Goal: Information Seeking & Learning: Find specific fact

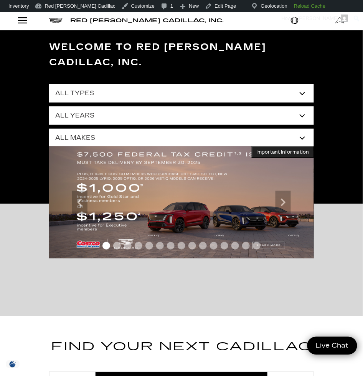
click at [24, 22] on div "Open Menu Modal" at bounding box center [22, 20] width 13 height 9
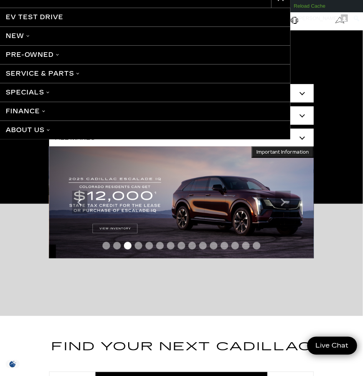
click at [347, 50] on div "Menu EV Test Drive New Cadillac Crossovers/SUVs XT4 XT5 XT6 Escalade Escalade I…" at bounding box center [181, 75] width 363 height 151
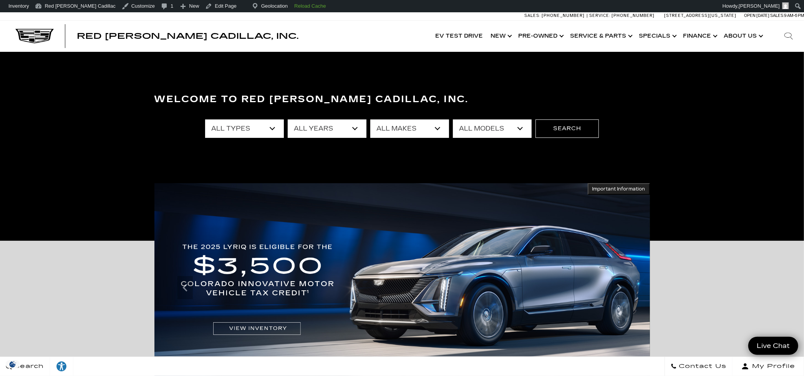
click at [363, 34] on div "Search" at bounding box center [788, 36] width 31 height 31
paste input "C103385"
type input "C103385"
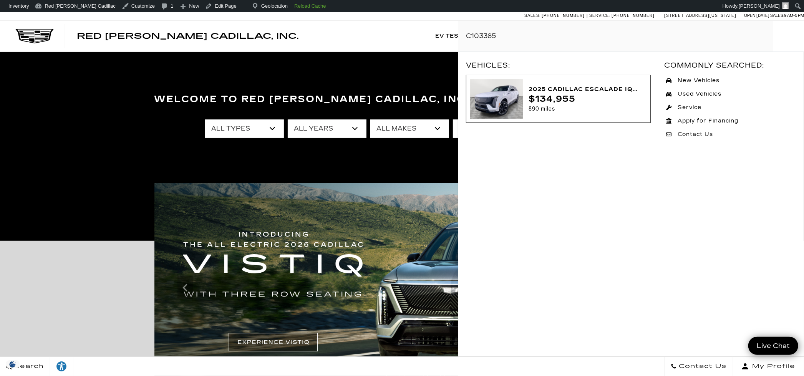
click at [363, 93] on img at bounding box center [496, 99] width 53 height 40
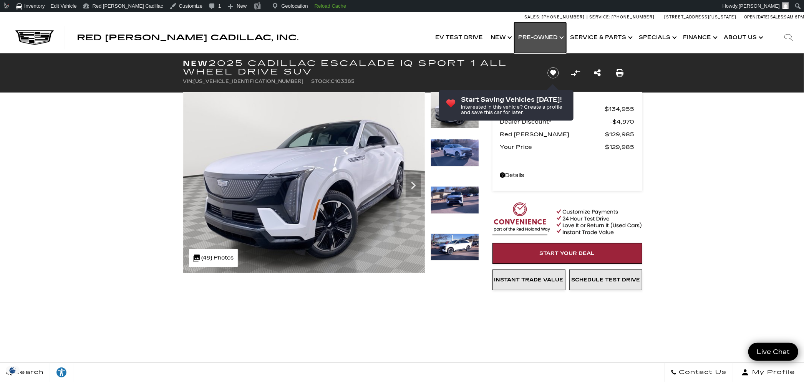
click at [546, 38] on link "Show Pre-Owned" at bounding box center [540, 37] width 52 height 31
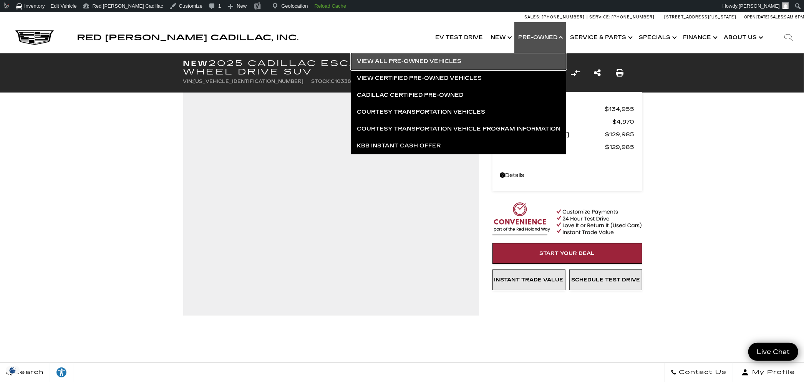
click at [408, 60] on link "View All Pre-Owned Vehicles" at bounding box center [458, 61] width 215 height 17
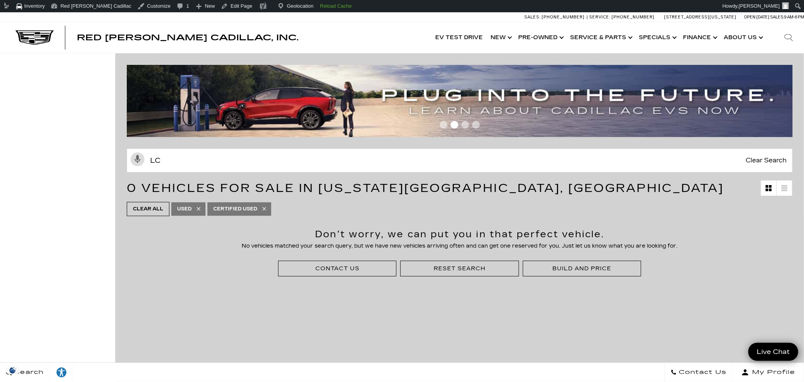
type input "l"
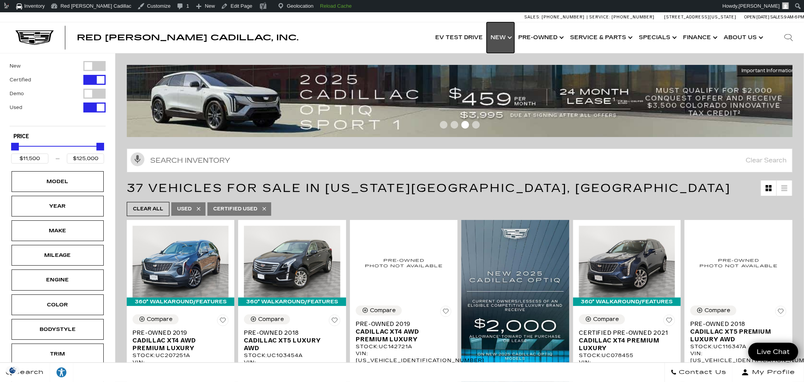
click at [507, 45] on link "Show New" at bounding box center [501, 37] width 28 height 31
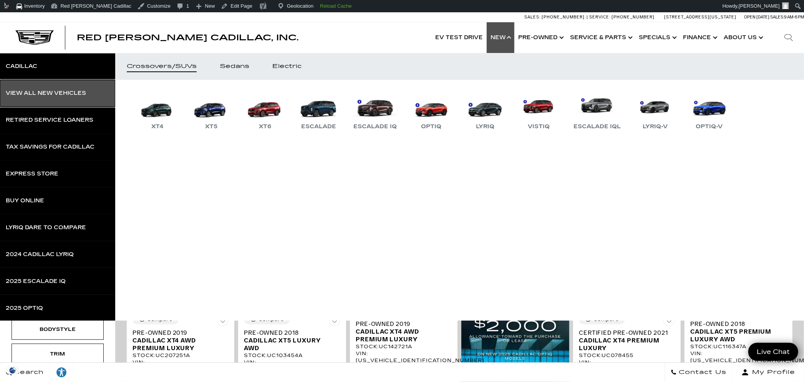
click at [75, 97] on link "View All New Vehicles" at bounding box center [57, 93] width 115 height 27
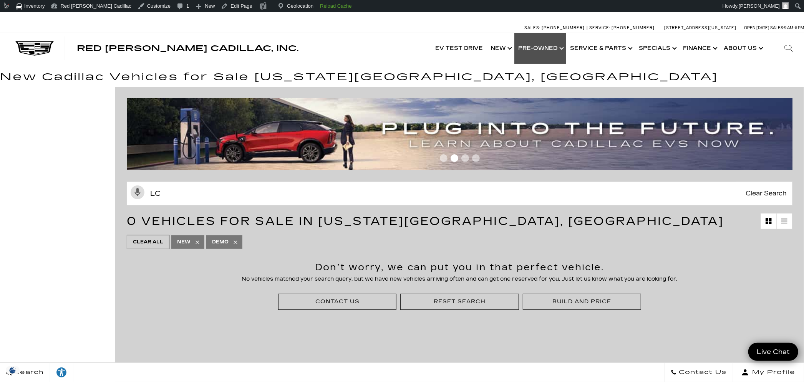
type input "lc"
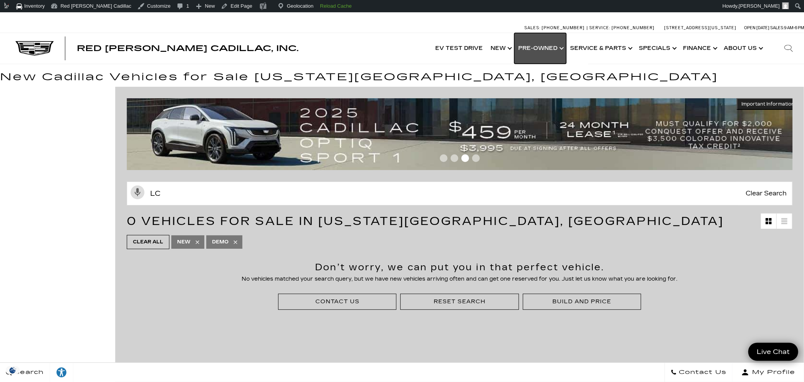
click at [564, 49] on link "Show Pre-Owned" at bounding box center [540, 48] width 52 height 31
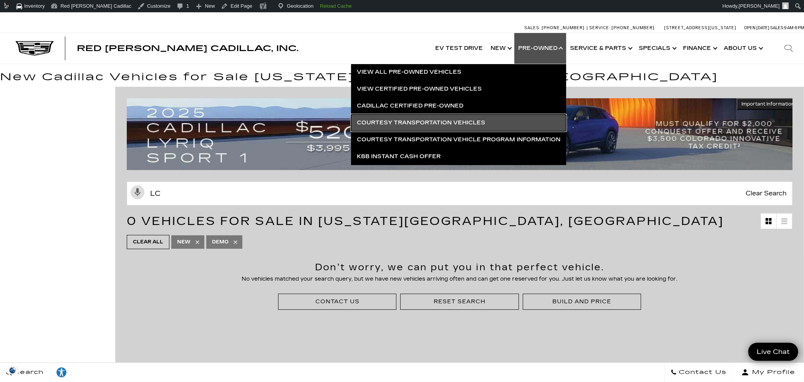
click at [446, 125] on link "Courtesy Transportation Vehicles" at bounding box center [458, 122] width 215 height 17
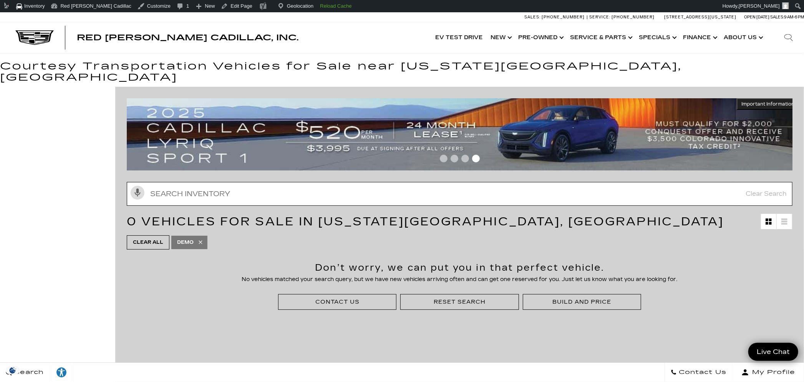
click at [235, 185] on input "Search Inventory" at bounding box center [460, 194] width 666 height 24
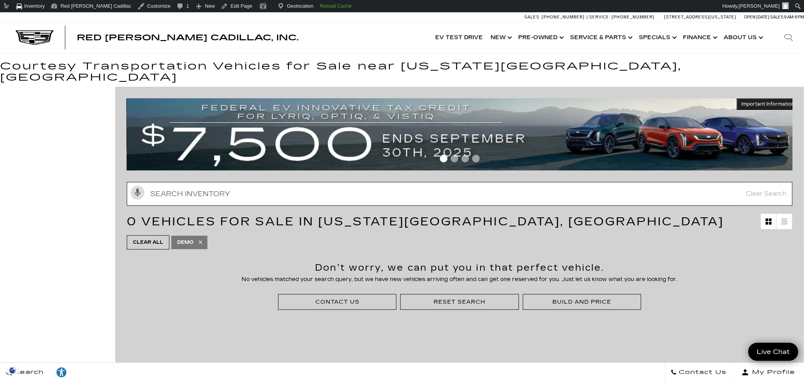
paste input "C122111"
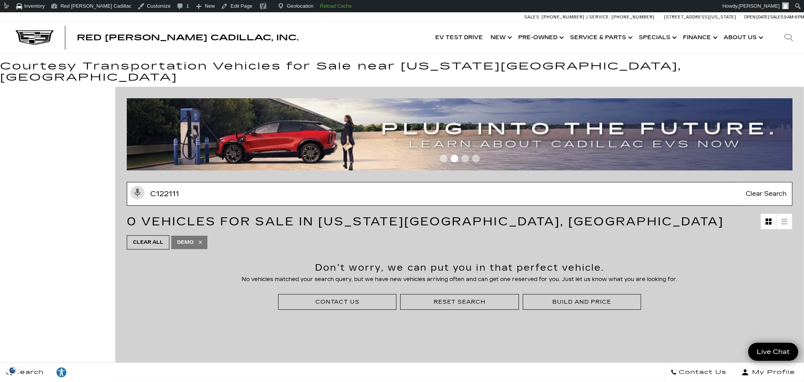
type input "C122111"
click at [789, 36] on icon "Search" at bounding box center [788, 37] width 9 height 9
paste input "C122111"
type input "C122111"
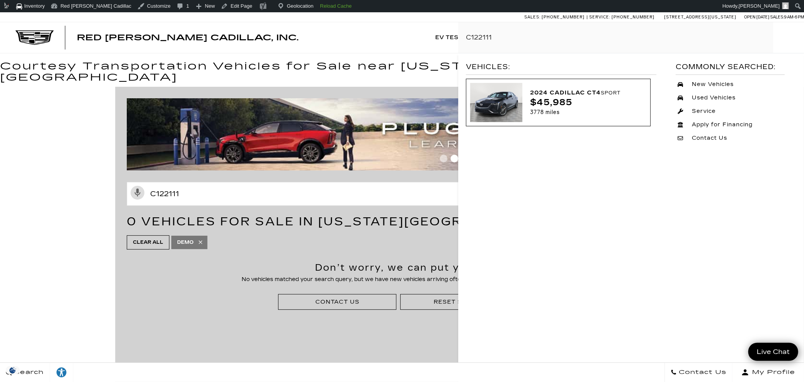
click at [509, 99] on img at bounding box center [496, 102] width 52 height 39
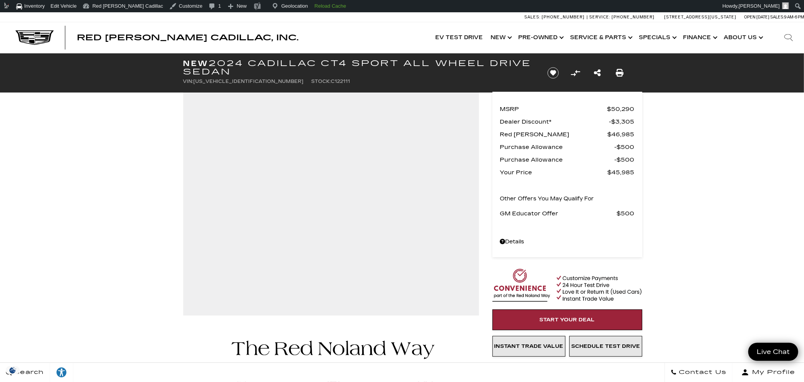
drag, startPoint x: 25, startPoint y: 142, endPoint x: 35, endPoint y: 142, distance: 10.4
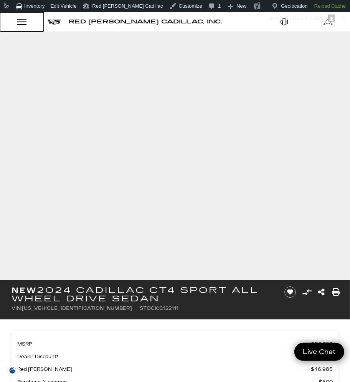
click at [23, 24] on div "Open Menu Modal" at bounding box center [21, 21] width 13 height 9
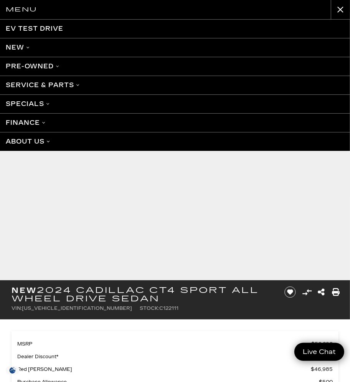
scroll to position [5, 0]
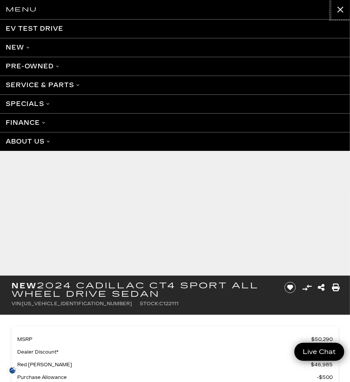
click at [338, 9] on button "close" at bounding box center [340, 9] width 19 height 19
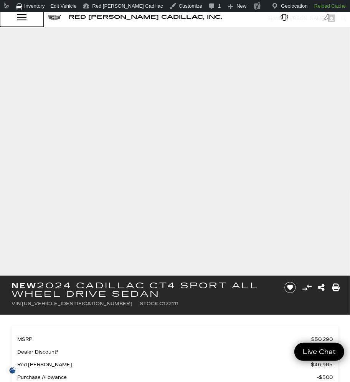
scroll to position [0, 0]
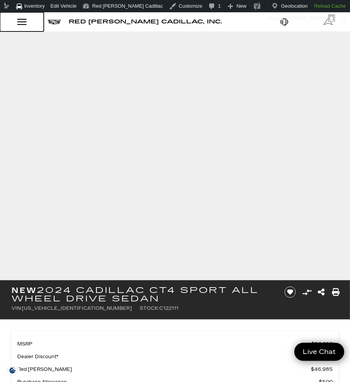
click at [27, 23] on div "Open Menu Modal" at bounding box center [21, 21] width 13 height 9
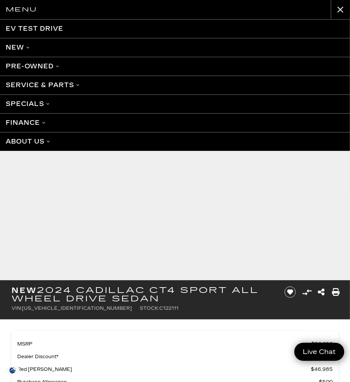
scroll to position [5, 0]
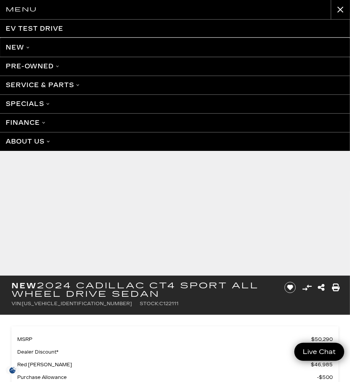
click at [19, 49] on link "New" at bounding box center [175, 47] width 350 height 19
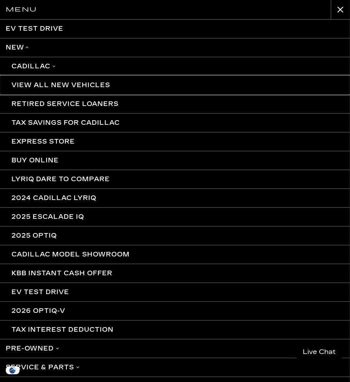
click at [30, 83] on link "View All New Vehicles" at bounding box center [175, 85] width 350 height 19
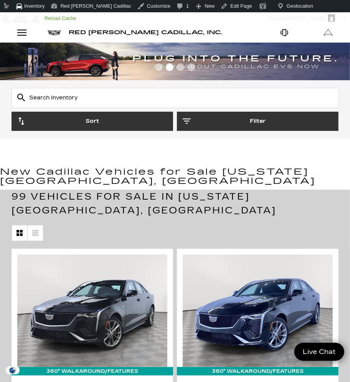
click at [46, 98] on input "text" at bounding box center [175, 98] width 327 height 20
paste input "C191311"
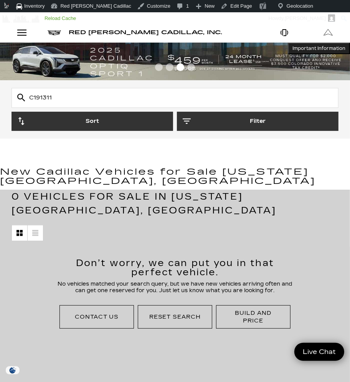
click at [65, 99] on input "C191311" at bounding box center [175, 98] width 327 height 20
paste input "221"
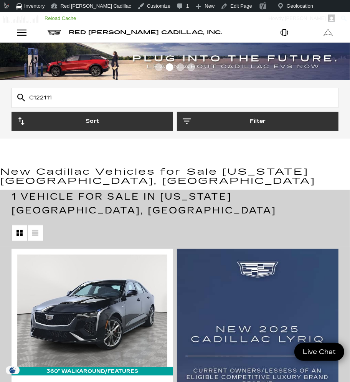
click at [39, 99] on input "C122111" at bounding box center [175, 98] width 327 height 20
paste input "08419"
type input "C108419"
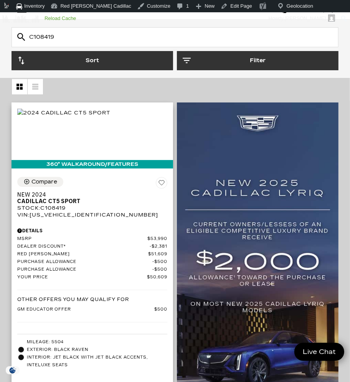
scroll to position [148, 0]
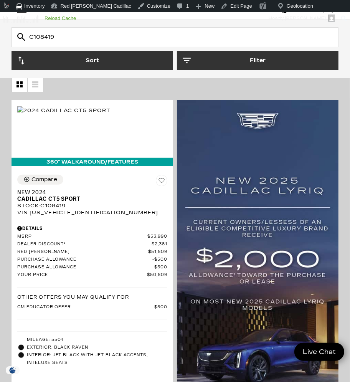
click at [59, 35] on input "C108419" at bounding box center [175, 37] width 327 height 20
paste input "99072"
type input "C199072"
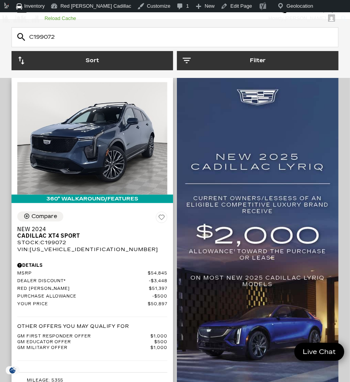
scroll to position [174, 0]
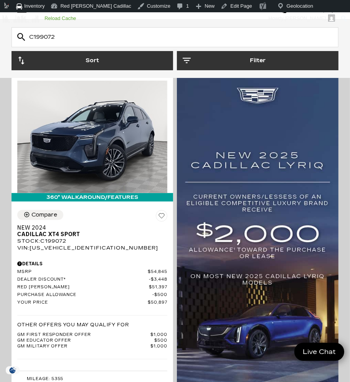
click at [116, 46] on input "C199072" at bounding box center [175, 37] width 327 height 20
paste input "06454"
type input "C106454"
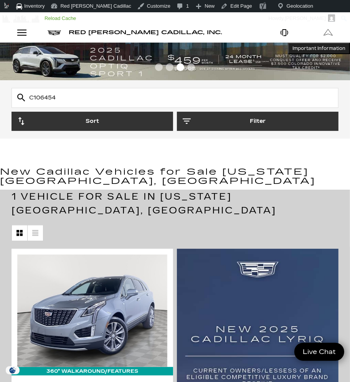
click at [58, 97] on input "C106454" at bounding box center [175, 98] width 327 height 20
paste input "728702"
type input "C728702"
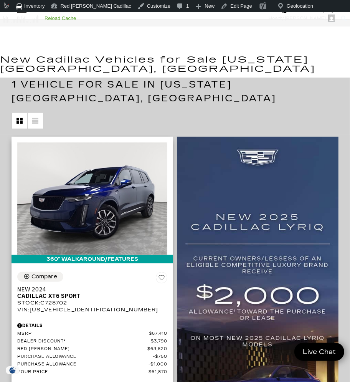
scroll to position [12, 0]
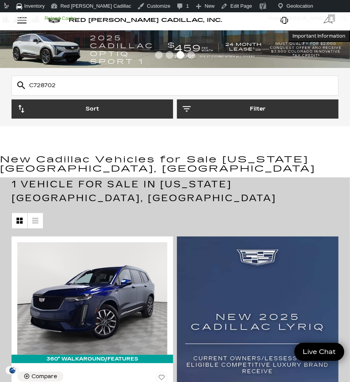
click at [63, 85] on input "C728702" at bounding box center [175, 86] width 327 height 20
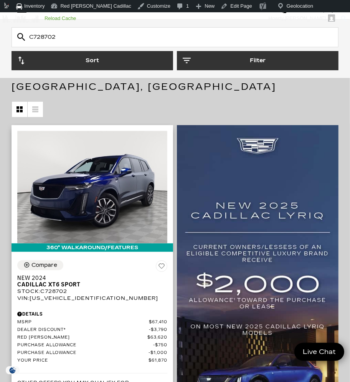
scroll to position [93, 0]
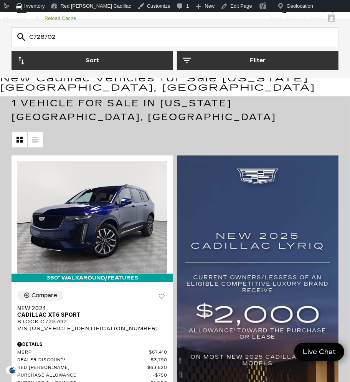
click at [63, 38] on input "C728702" at bounding box center [175, 37] width 327 height 20
paste input "105966"
type input "C105966"
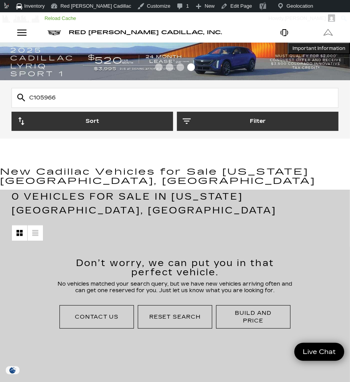
click at [49, 94] on input "C105966" at bounding box center [175, 98] width 327 height 20
paste input "11887"
type input "C111887"
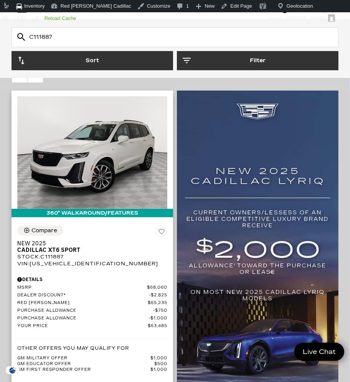
scroll to position [183, 0]
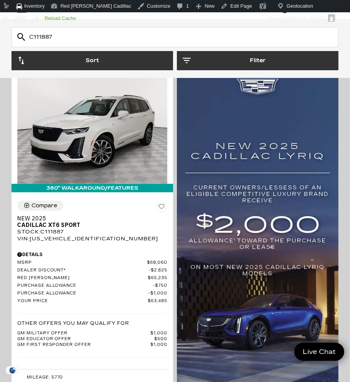
click at [68, 40] on input "C111887" at bounding box center [175, 37] width 327 height 20
paste input "779"
type input "C111779"
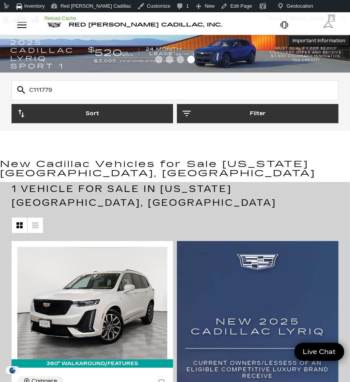
scroll to position [4, 0]
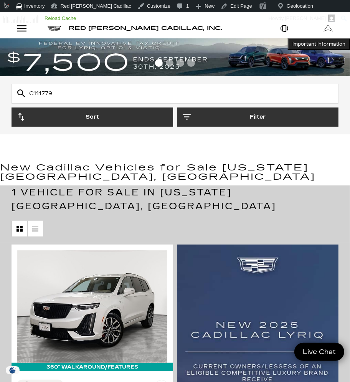
click at [51, 97] on input "C111779" at bounding box center [175, 94] width 327 height 20
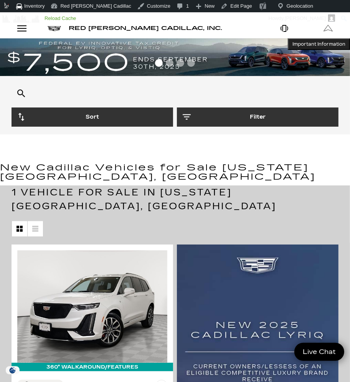
click at [51, 97] on input "C111779" at bounding box center [175, 94] width 327 height 20
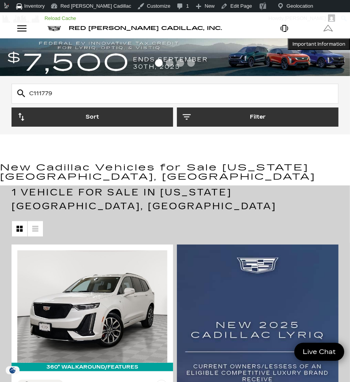
paste input "03385"
type input "C103385"
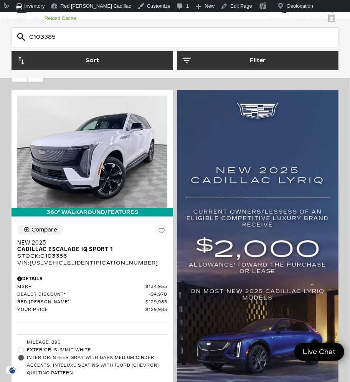
scroll to position [159, 0]
